Goal: Navigation & Orientation: Find specific page/section

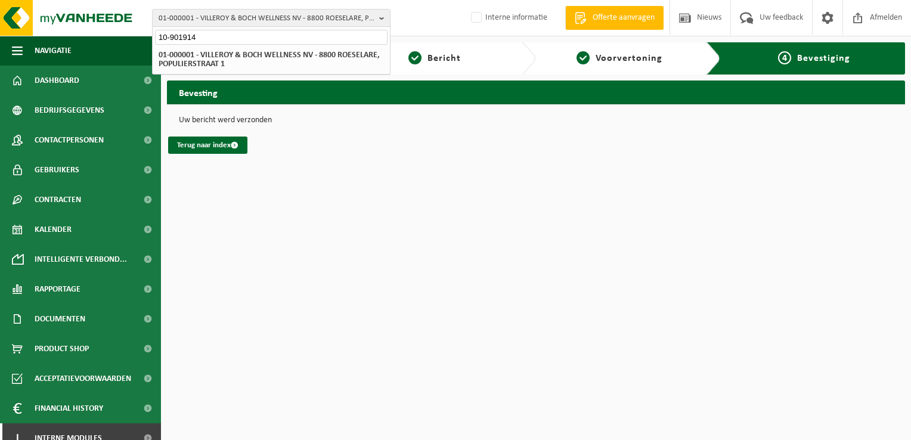
type input "10-901914"
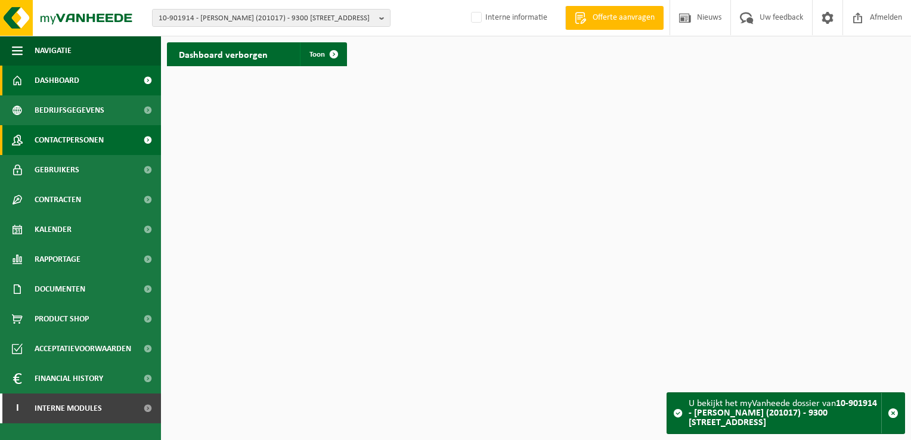
click at [93, 142] on span "Contactpersonen" at bounding box center [69, 140] width 69 height 30
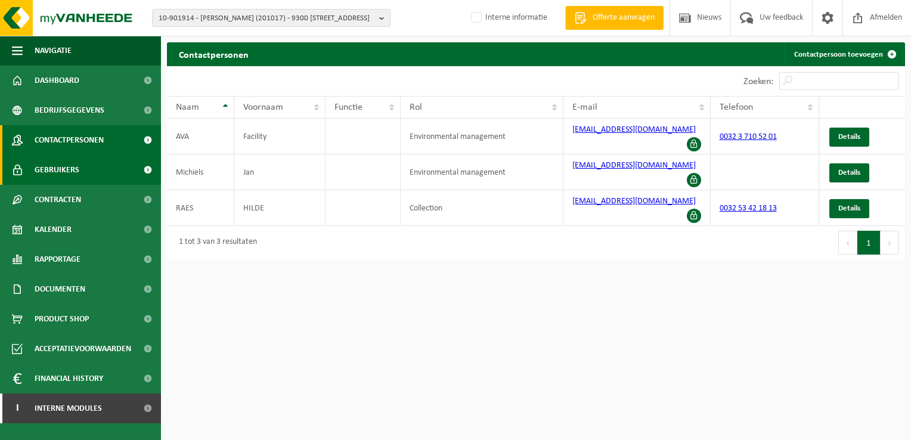
click at [64, 172] on span "Gebruikers" at bounding box center [57, 170] width 45 height 30
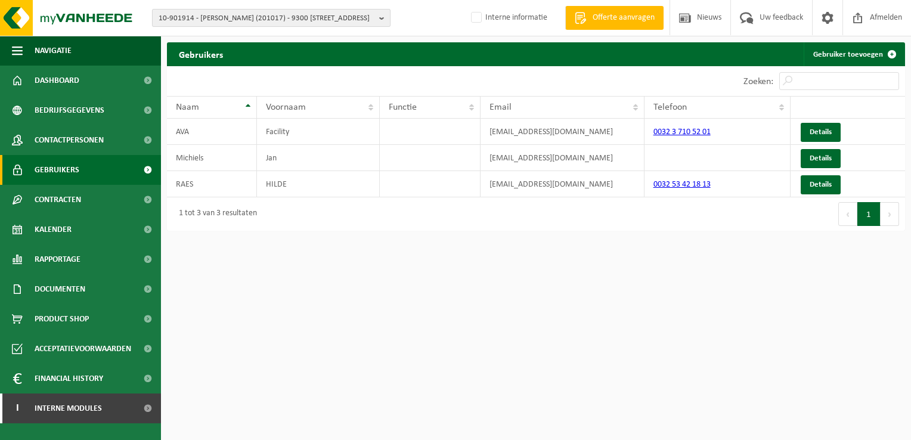
click at [219, 17] on span "10-901914 - [PERSON_NAME] (201017) - 9300 [STREET_ADDRESS]" at bounding box center [267, 19] width 216 height 18
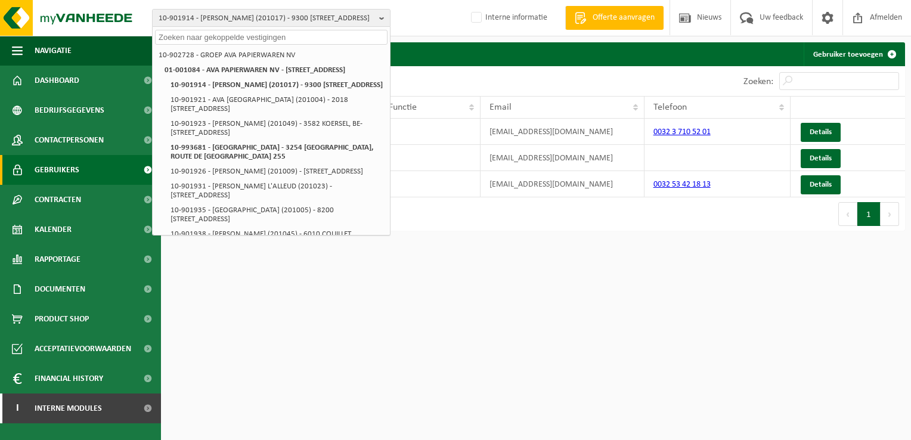
click at [539, 291] on html "10-901914 - AVA AALST (201017) - 9300 [GEOGRAPHIC_DATA], [STREET_ADDRESS] AVA P…" at bounding box center [455, 220] width 911 height 440
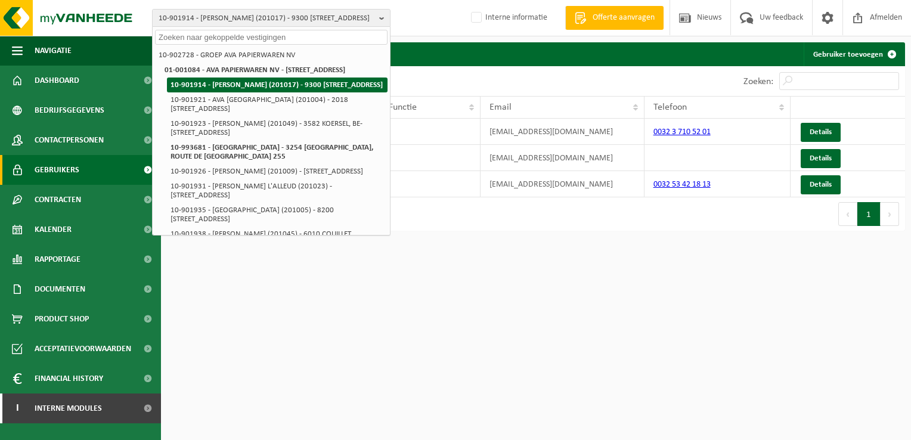
click at [315, 92] on li "10-901914 - [PERSON_NAME] (201017) - 9300 [STREET_ADDRESS]" at bounding box center [277, 85] width 221 height 15
click at [219, 92] on li "10-901914 - [PERSON_NAME] (201017) - 9300 [STREET_ADDRESS]" at bounding box center [277, 85] width 221 height 15
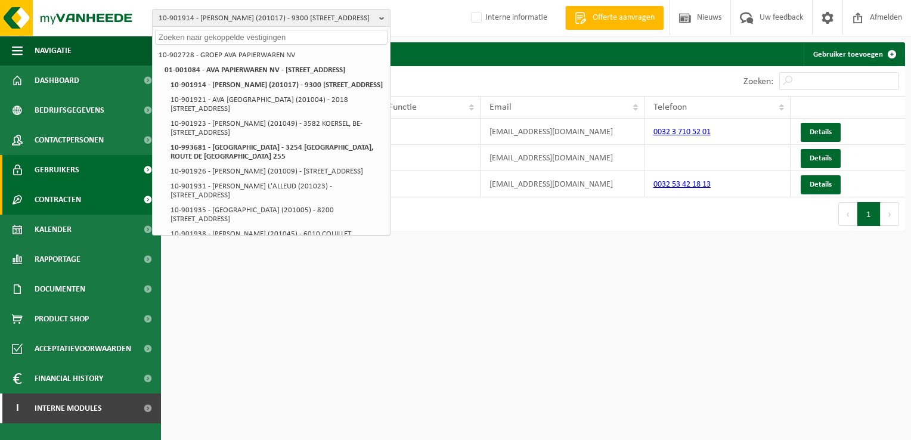
click at [81, 206] on span "Contracten" at bounding box center [58, 200] width 47 height 30
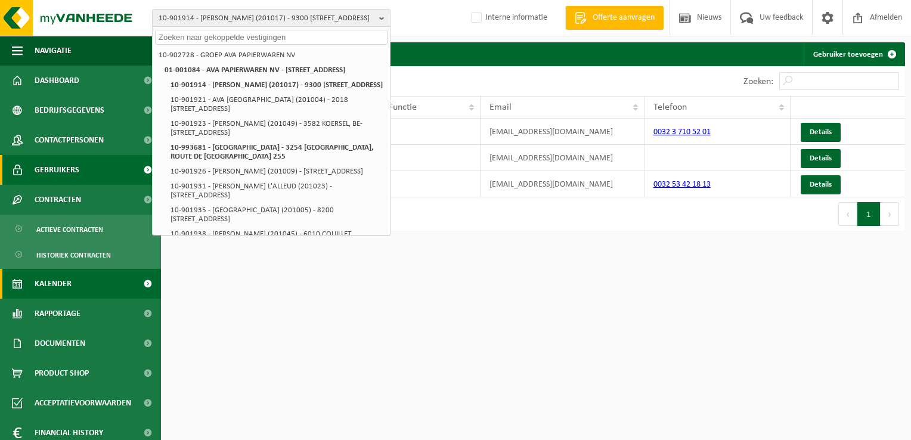
click at [68, 287] on span "Kalender" at bounding box center [53, 284] width 37 height 30
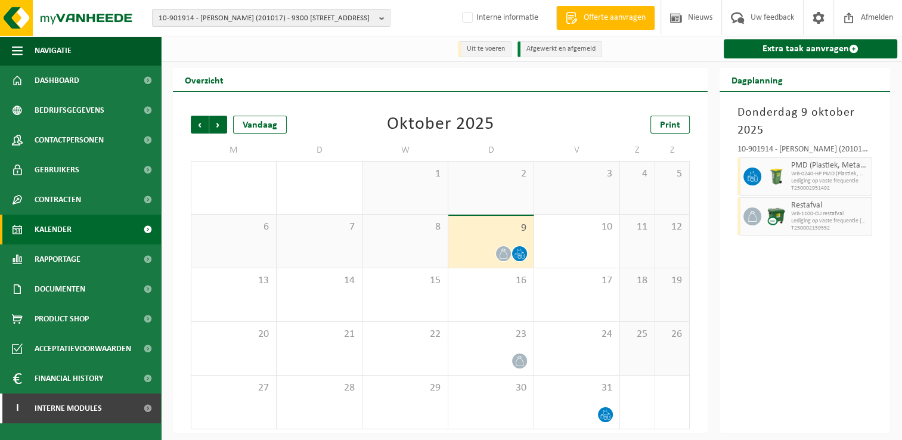
scroll to position [2, 0]
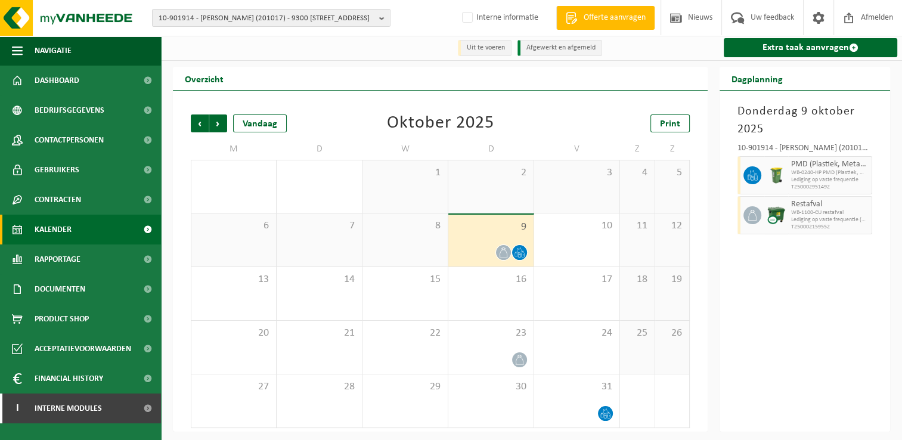
click at [490, 243] on div "9" at bounding box center [490, 241] width 85 height 52
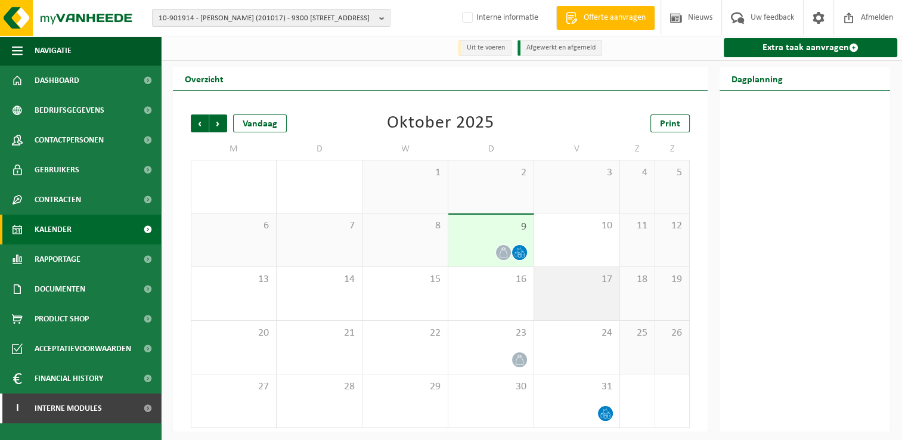
click at [561, 287] on div "17" at bounding box center [576, 293] width 85 height 53
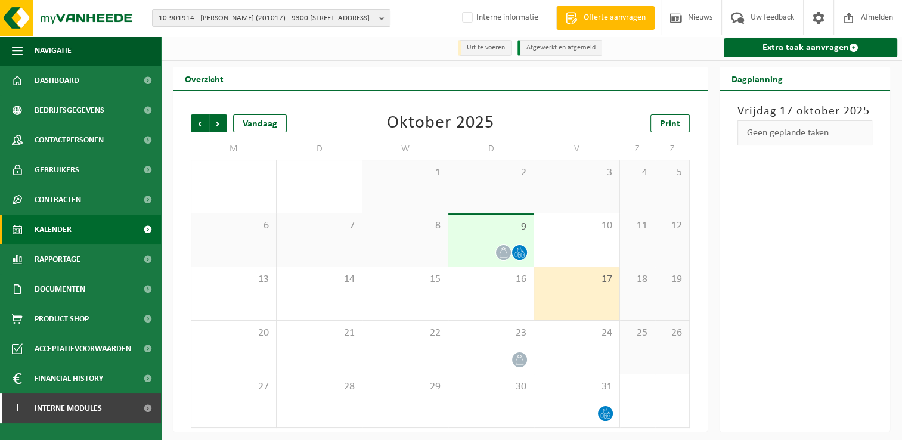
scroll to position [0, 0]
